Goal: Task Accomplishment & Management: Manage account settings

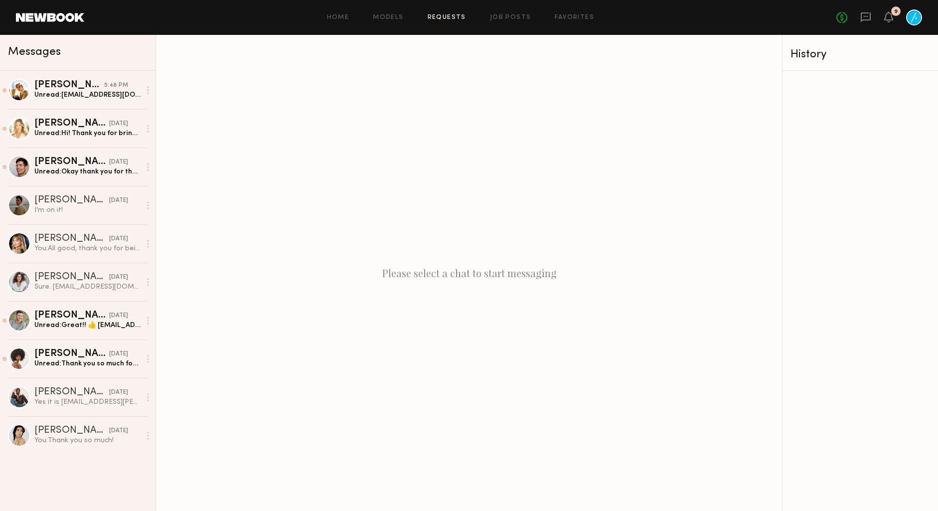
click at [444, 17] on link "Requests" at bounding box center [447, 17] width 38 height 6
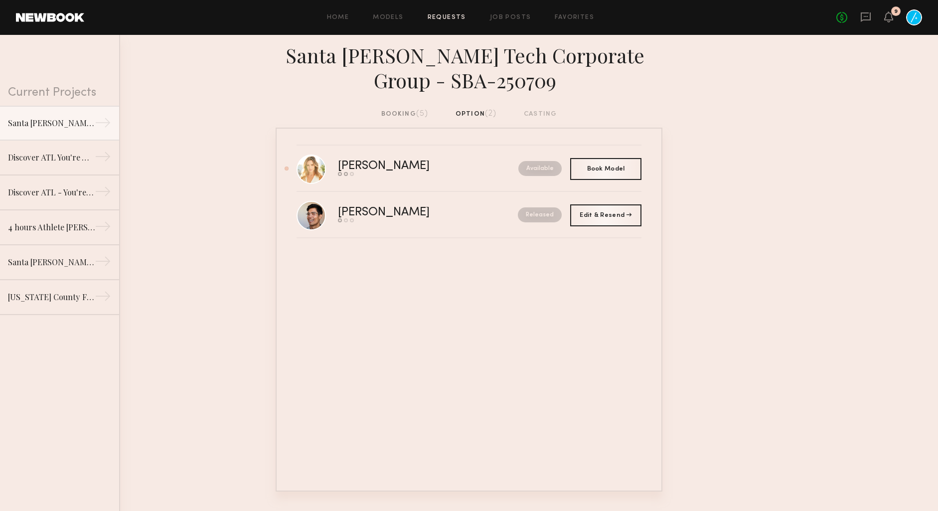
click at [404, 111] on div "booking (5)" at bounding box center [404, 114] width 47 height 11
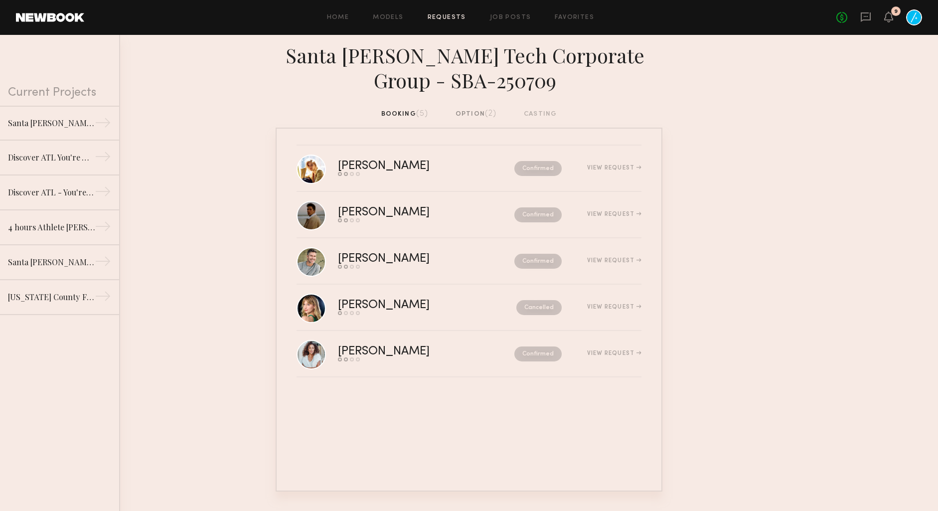
click at [490, 110] on span "(2)" at bounding box center [491, 114] width 12 height 8
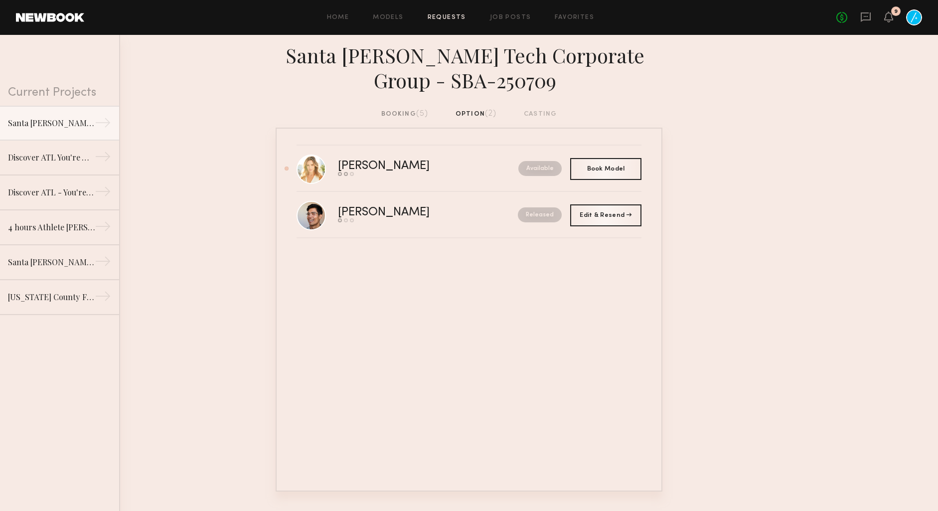
click at [390, 115] on div "booking (5)" at bounding box center [404, 114] width 47 height 11
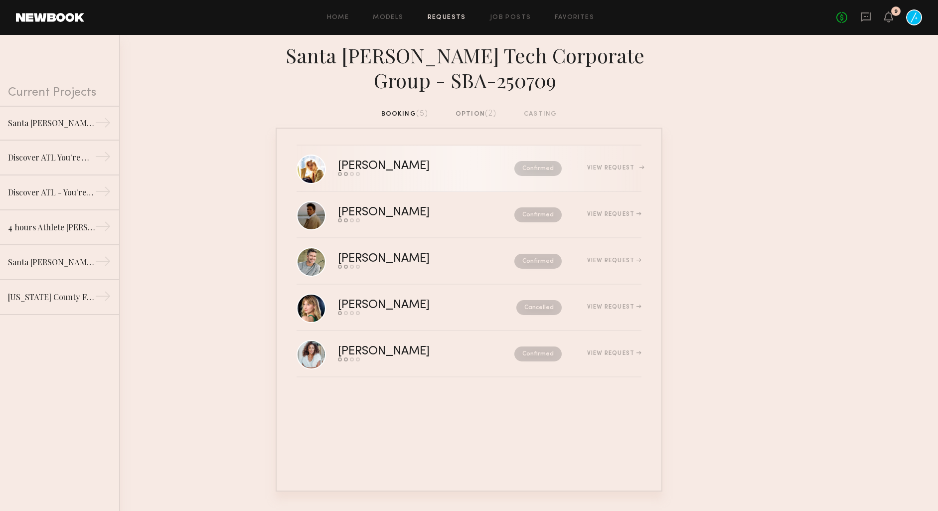
click at [419, 162] on div "[PERSON_NAME]" at bounding box center [405, 166] width 134 height 11
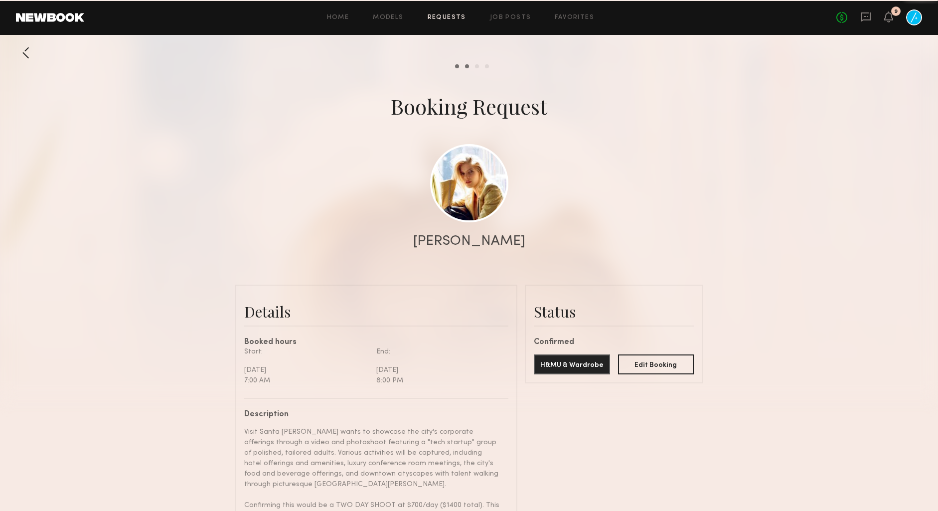
scroll to position [757, 0]
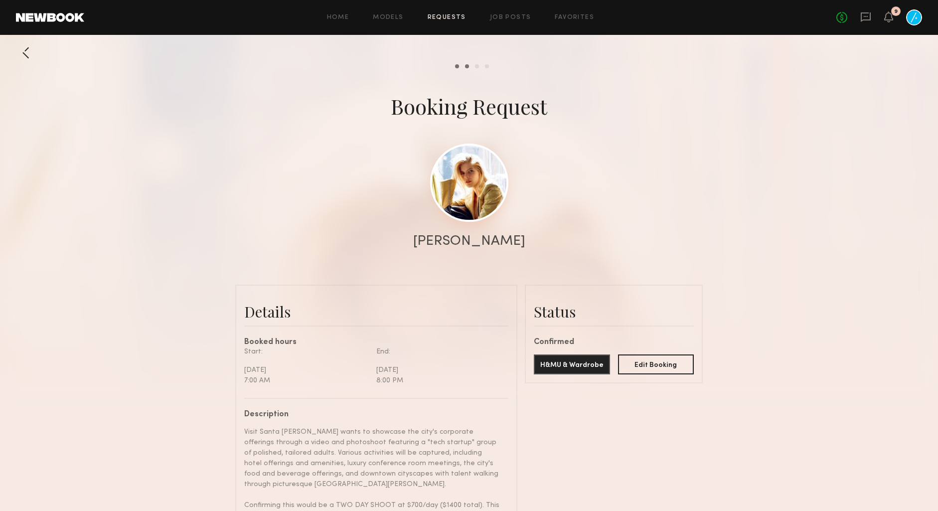
click at [450, 188] on link at bounding box center [469, 183] width 78 height 78
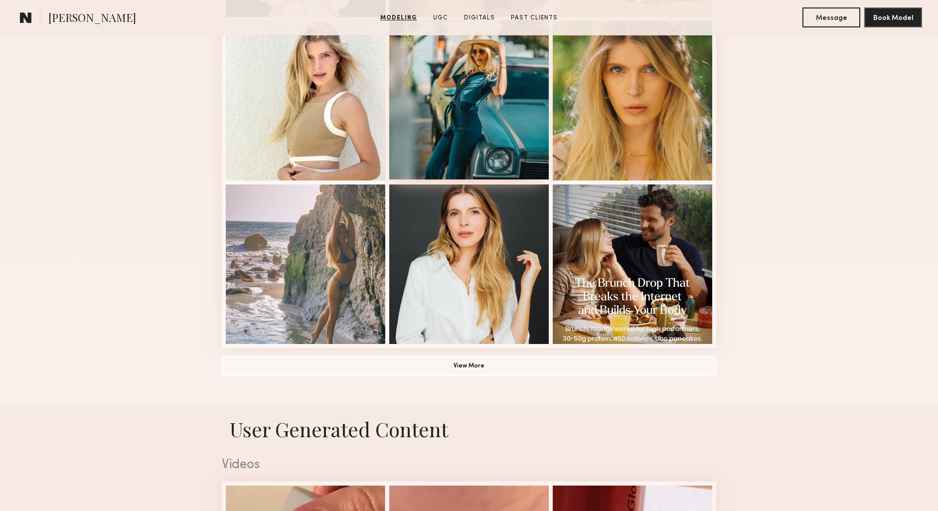
scroll to position [618, 0]
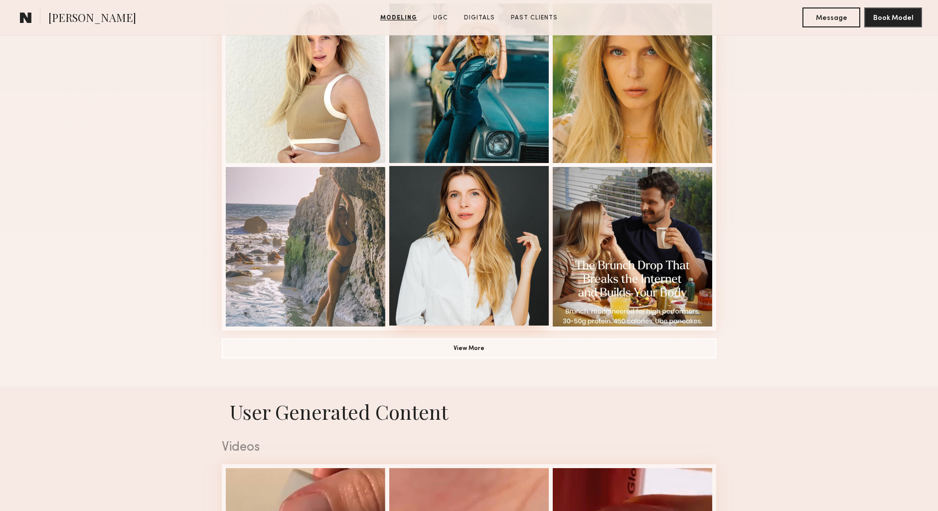
click at [481, 261] on div at bounding box center [469, 246] width 160 height 160
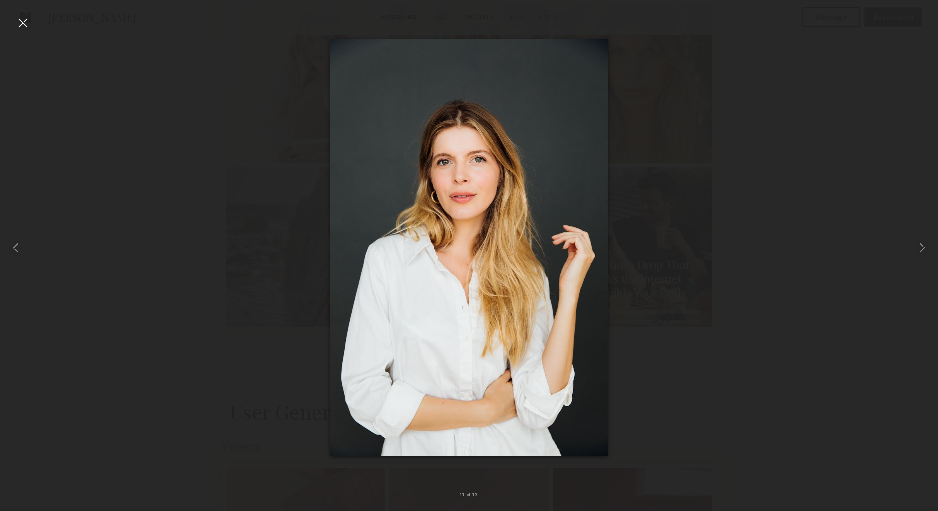
click at [27, 23] on div at bounding box center [23, 23] width 16 height 16
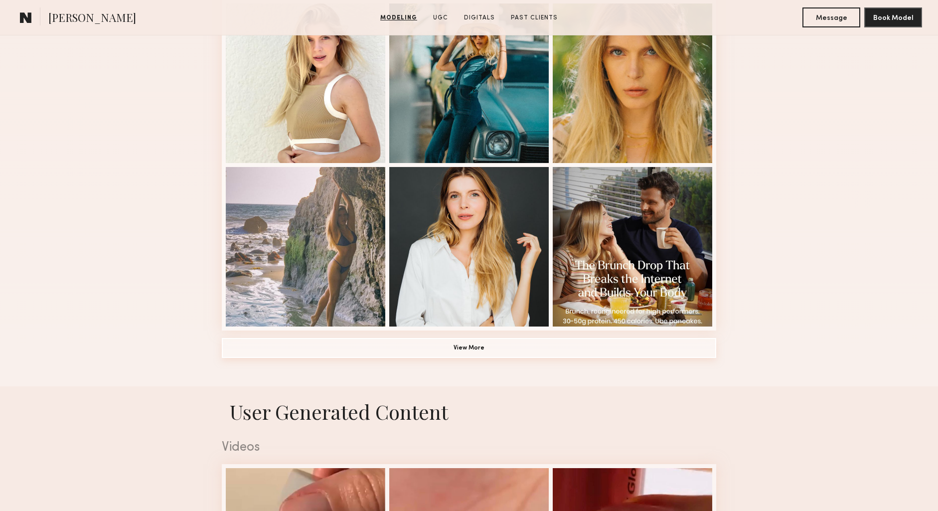
click at [498, 351] on button "View More" at bounding box center [469, 348] width 495 height 20
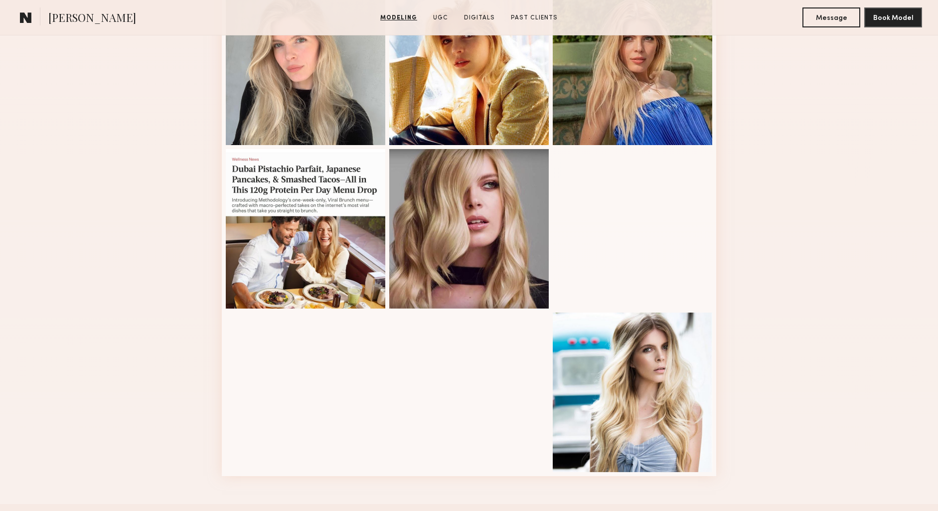
scroll to position [1142, 0]
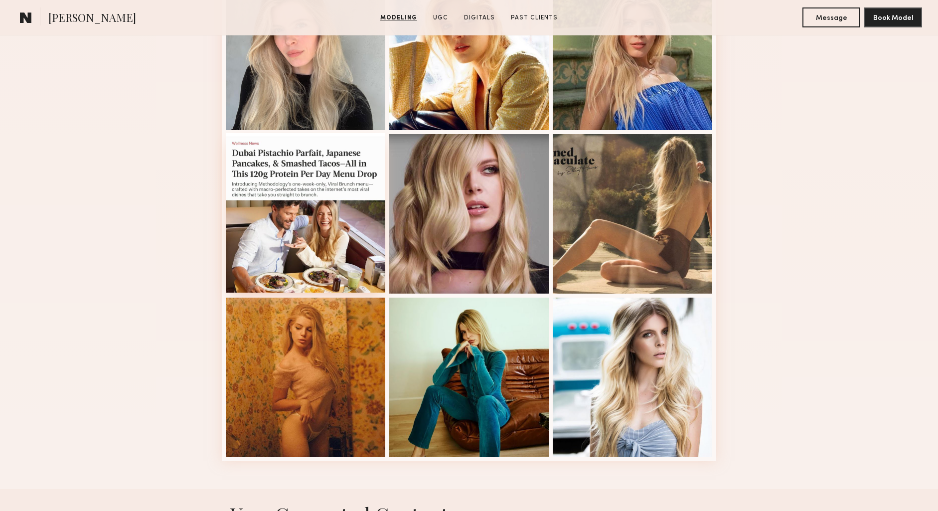
click at [325, 255] on div at bounding box center [306, 213] width 160 height 160
